Goal: Information Seeking & Learning: Learn about a topic

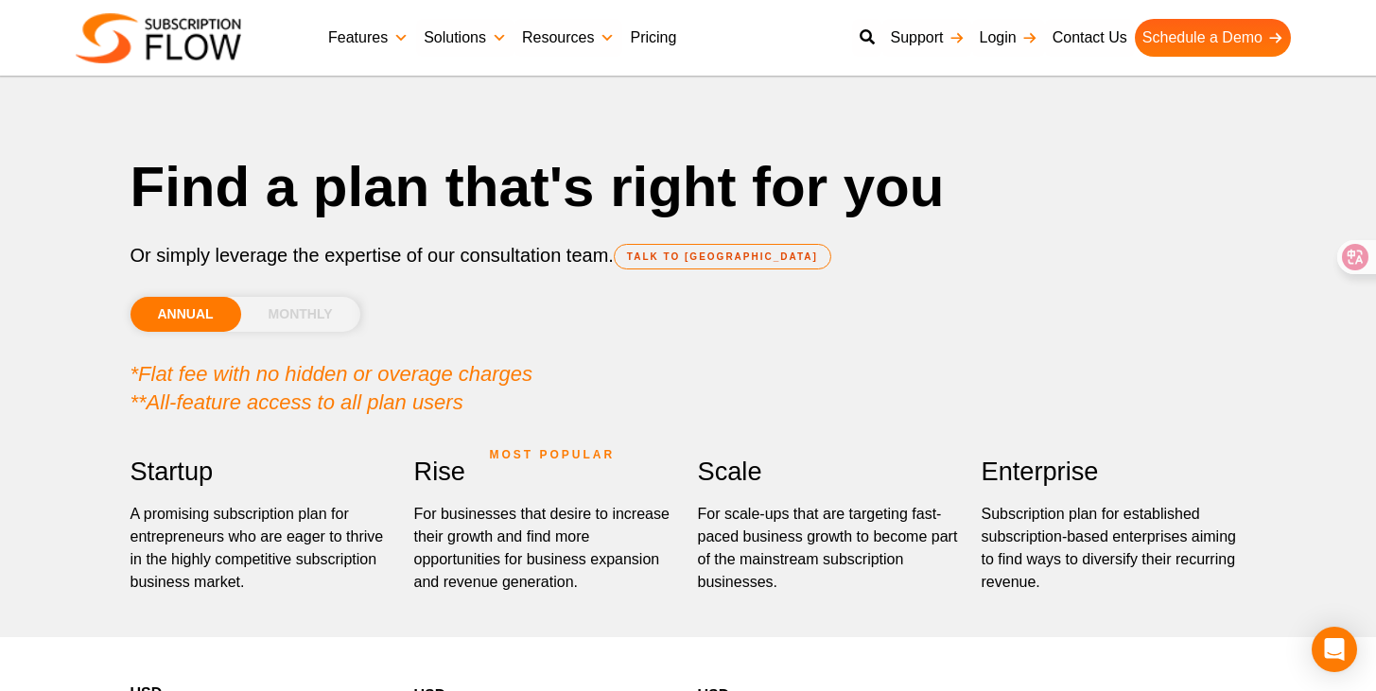
click at [366, 36] on link "Features" at bounding box center [368, 38] width 95 height 38
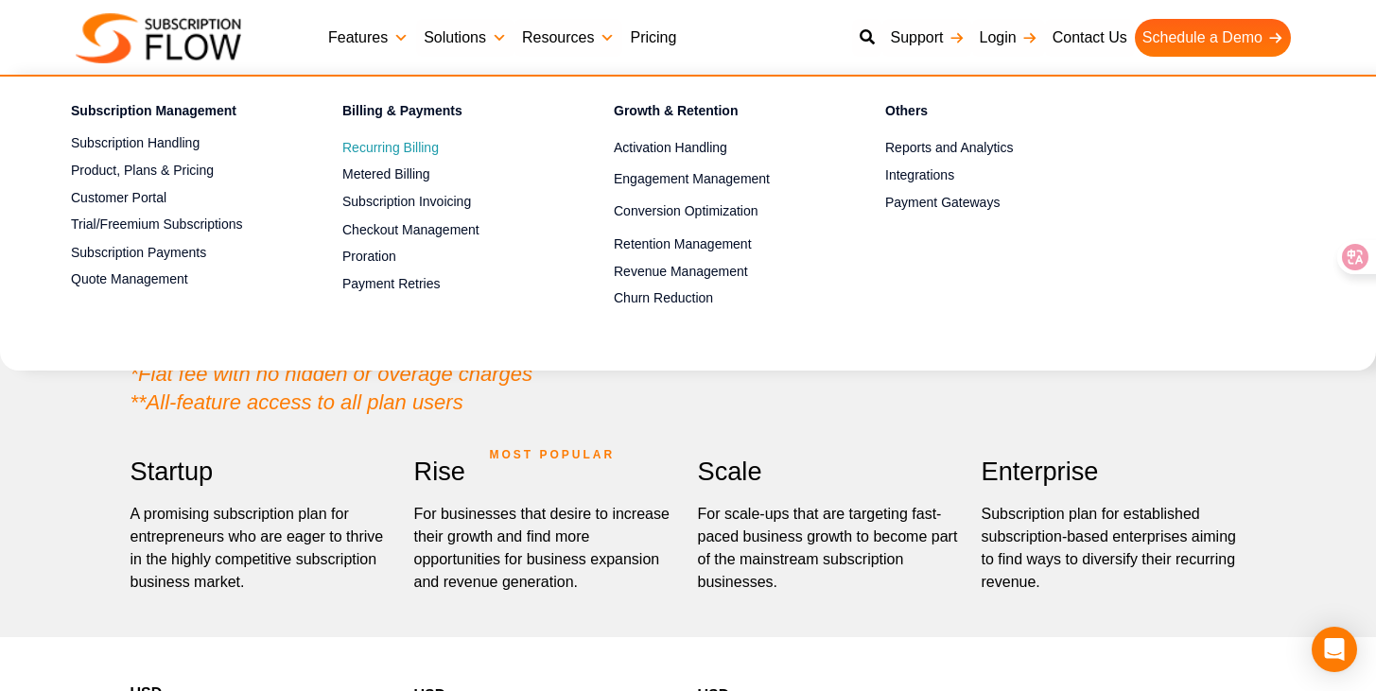
click at [407, 156] on span "Recurring Billing" at bounding box center [390, 148] width 96 height 20
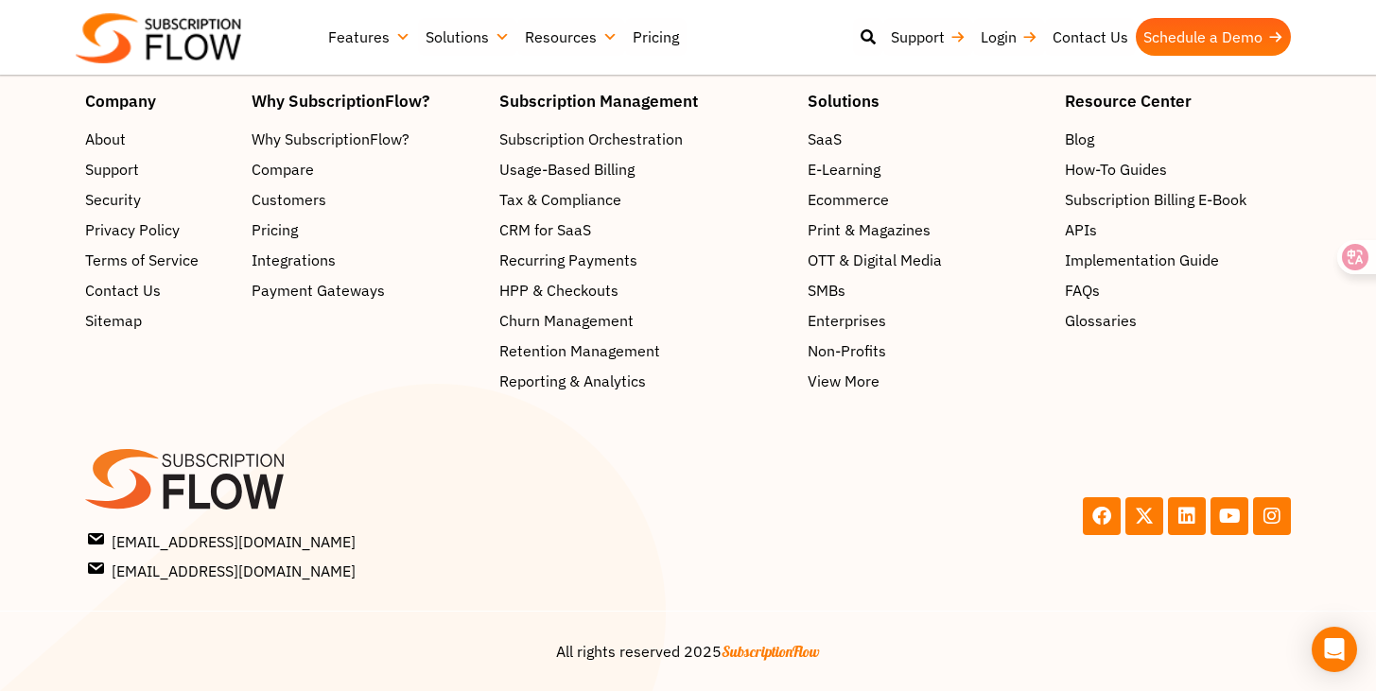
scroll to position [5114, 0]
